Goal: Task Accomplishment & Management: Use online tool/utility

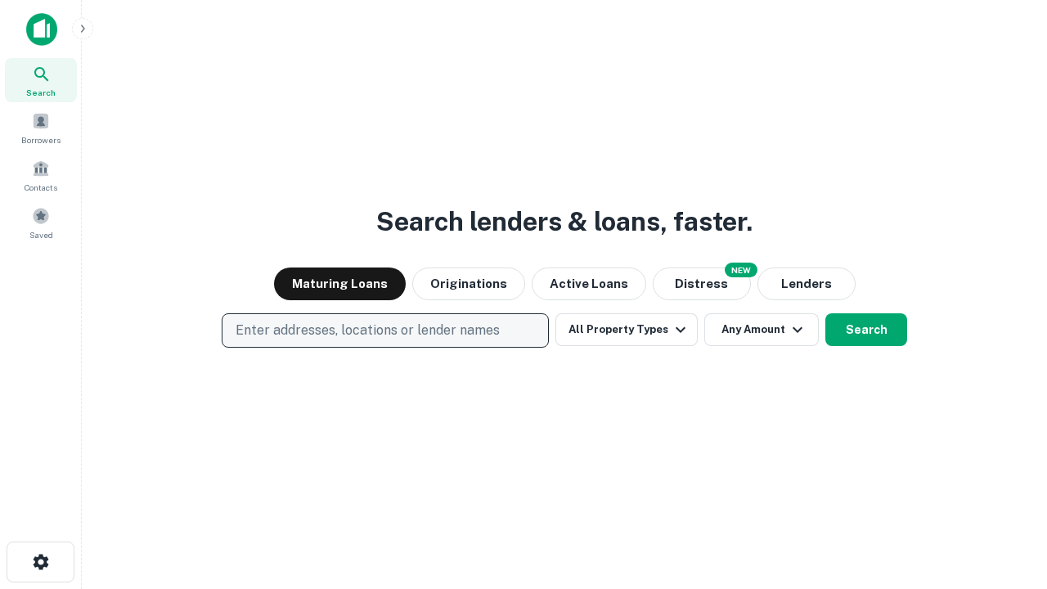
click at [385, 331] on p "Enter addresses, locations or lender names" at bounding box center [368, 331] width 264 height 20
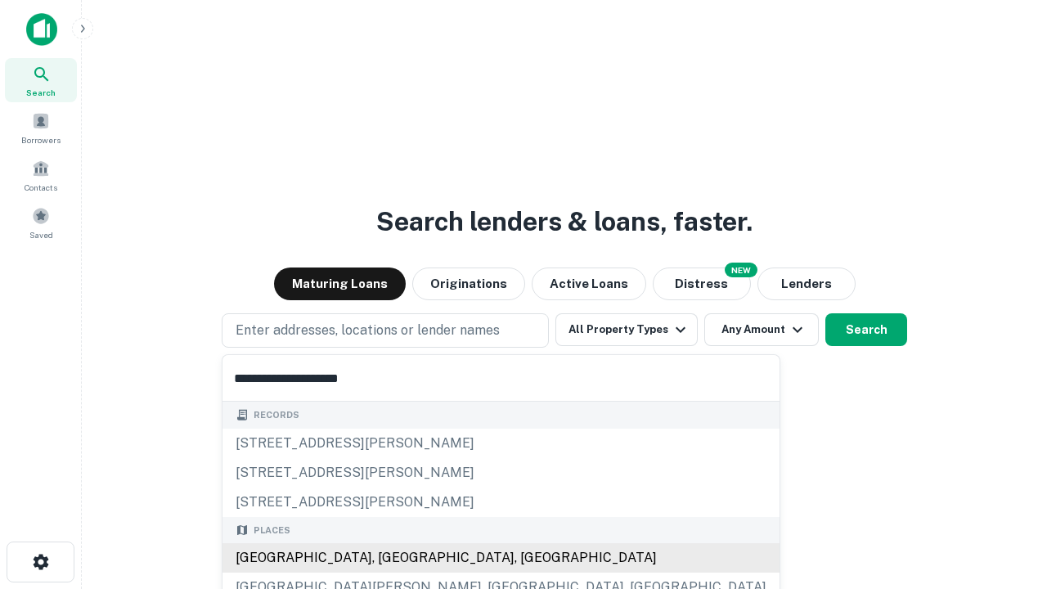
click at [391, 558] on div "[GEOGRAPHIC_DATA], [GEOGRAPHIC_DATA], [GEOGRAPHIC_DATA]" at bounding box center [501, 557] width 557 height 29
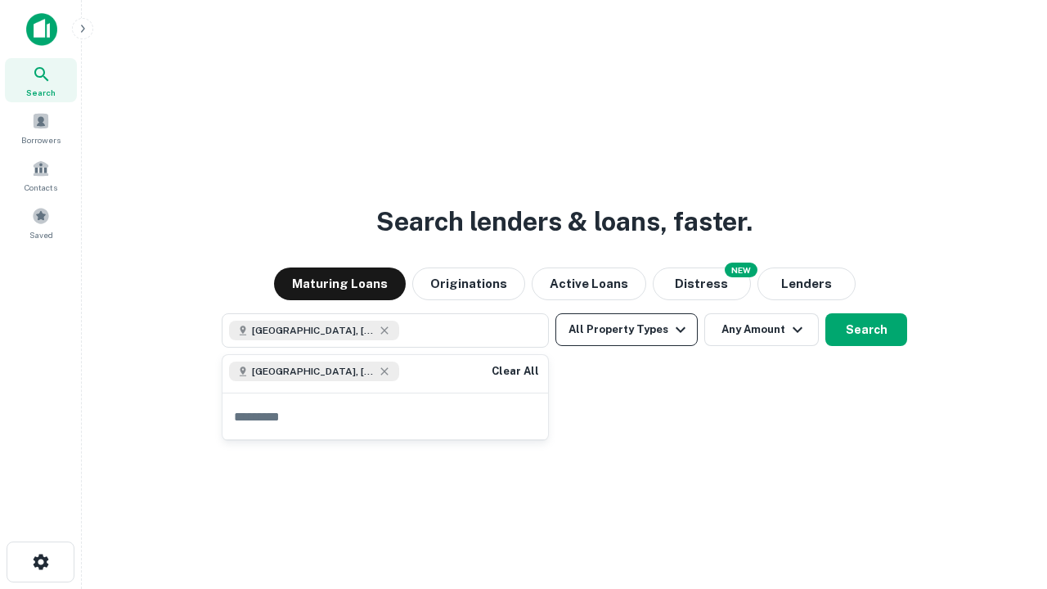
click at [627, 330] on button "All Property Types" at bounding box center [627, 329] width 142 height 33
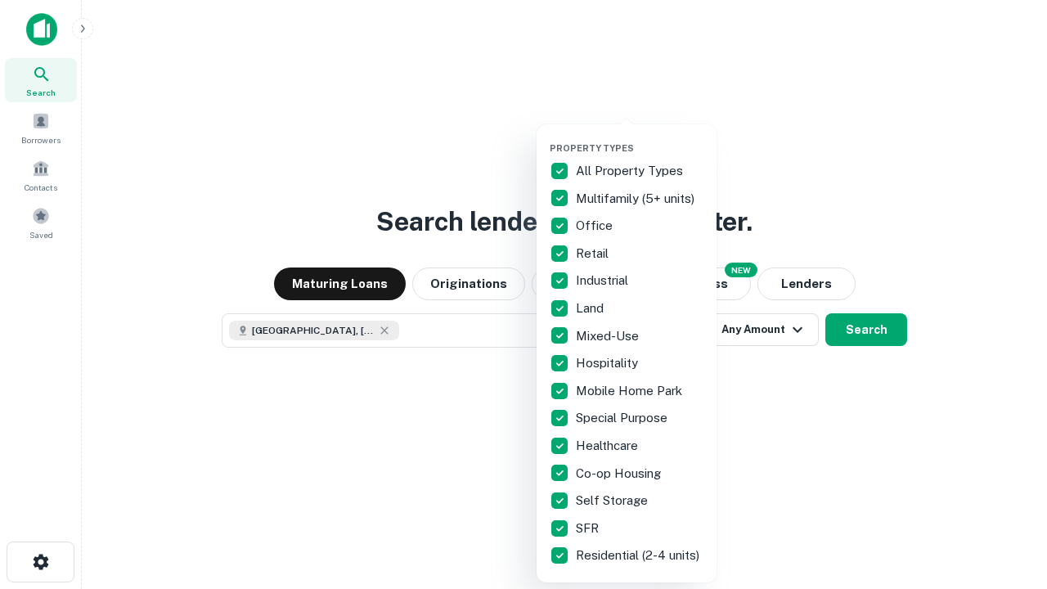
click at [640, 137] on button "button" at bounding box center [640, 137] width 180 height 1
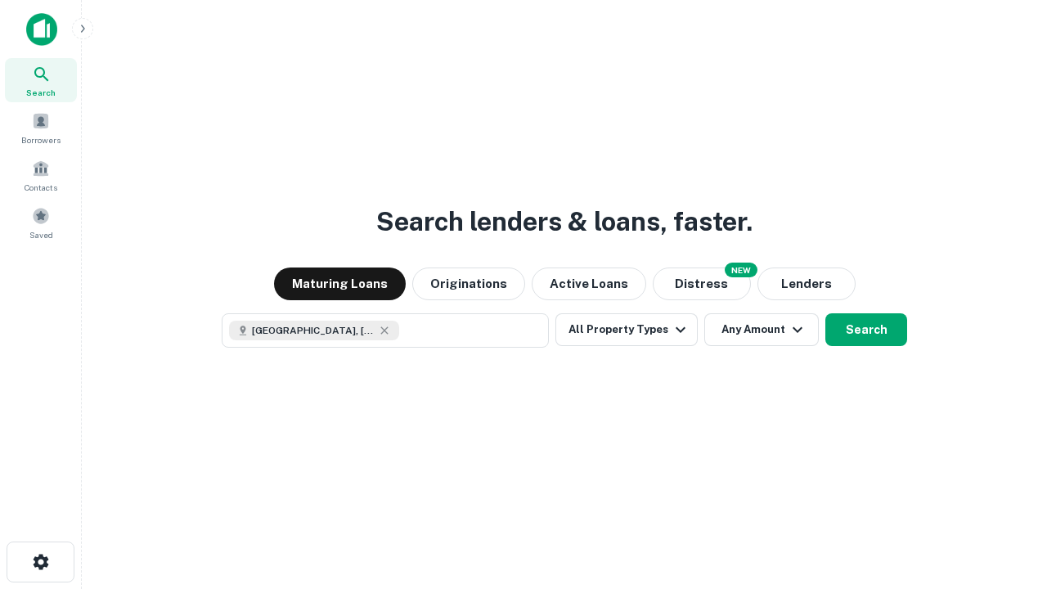
scroll to position [26, 0]
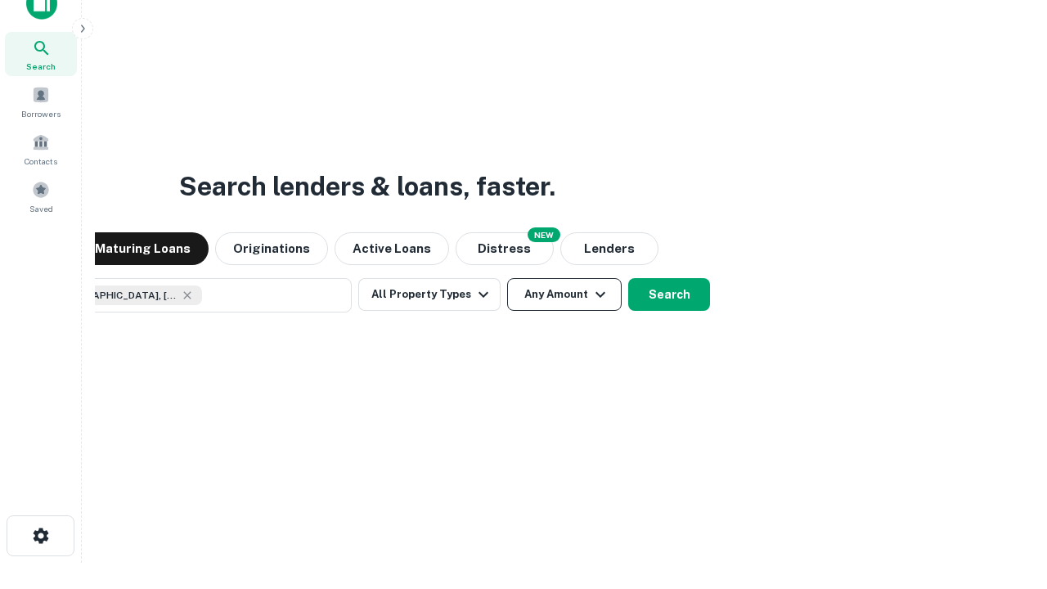
click at [507, 278] on button "Any Amount" at bounding box center [564, 294] width 115 height 33
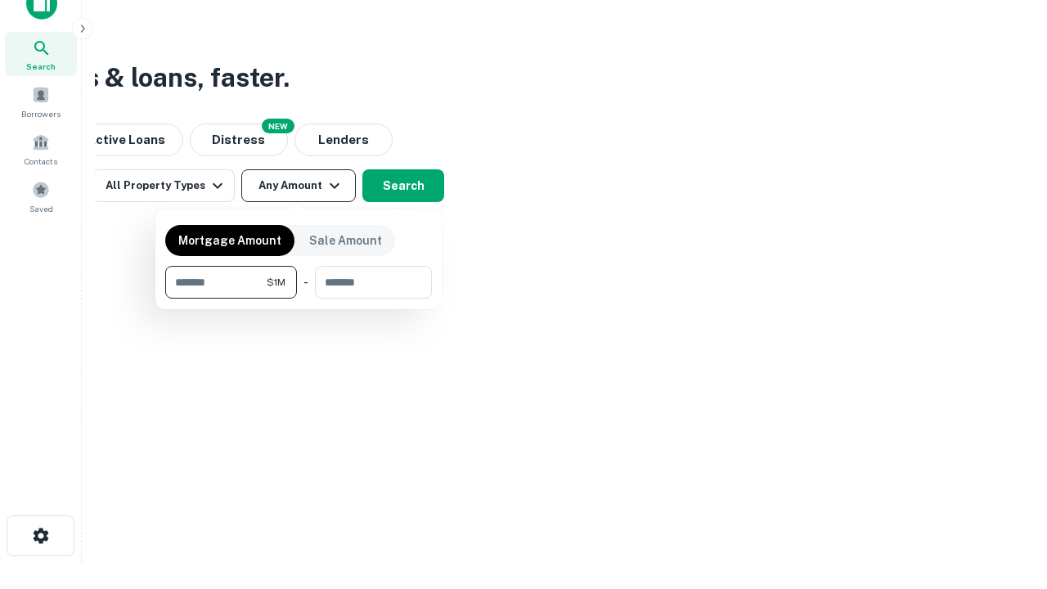
type input "*******"
click at [299, 299] on button "button" at bounding box center [298, 299] width 267 height 1
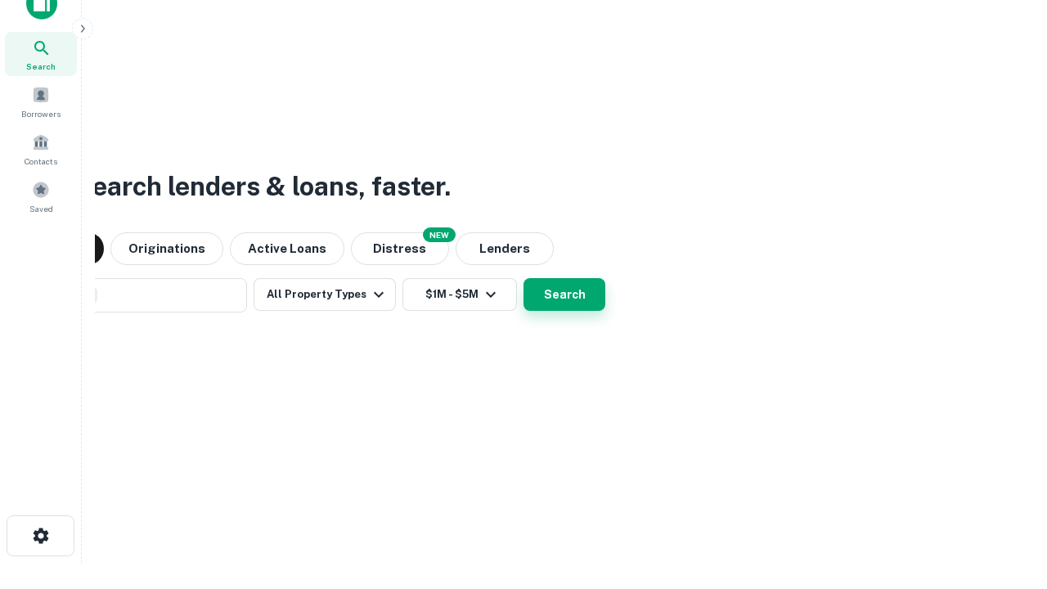
click at [524, 278] on button "Search" at bounding box center [565, 294] width 82 height 33
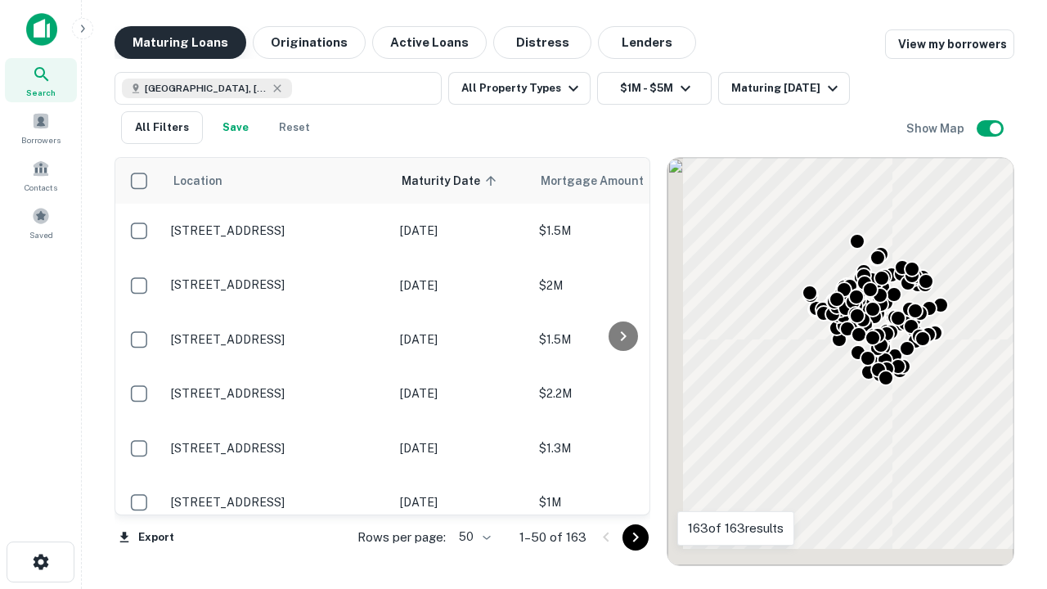
click at [180, 43] on button "Maturing Loans" at bounding box center [181, 42] width 132 height 33
